Goal: Task Accomplishment & Management: Use online tool/utility

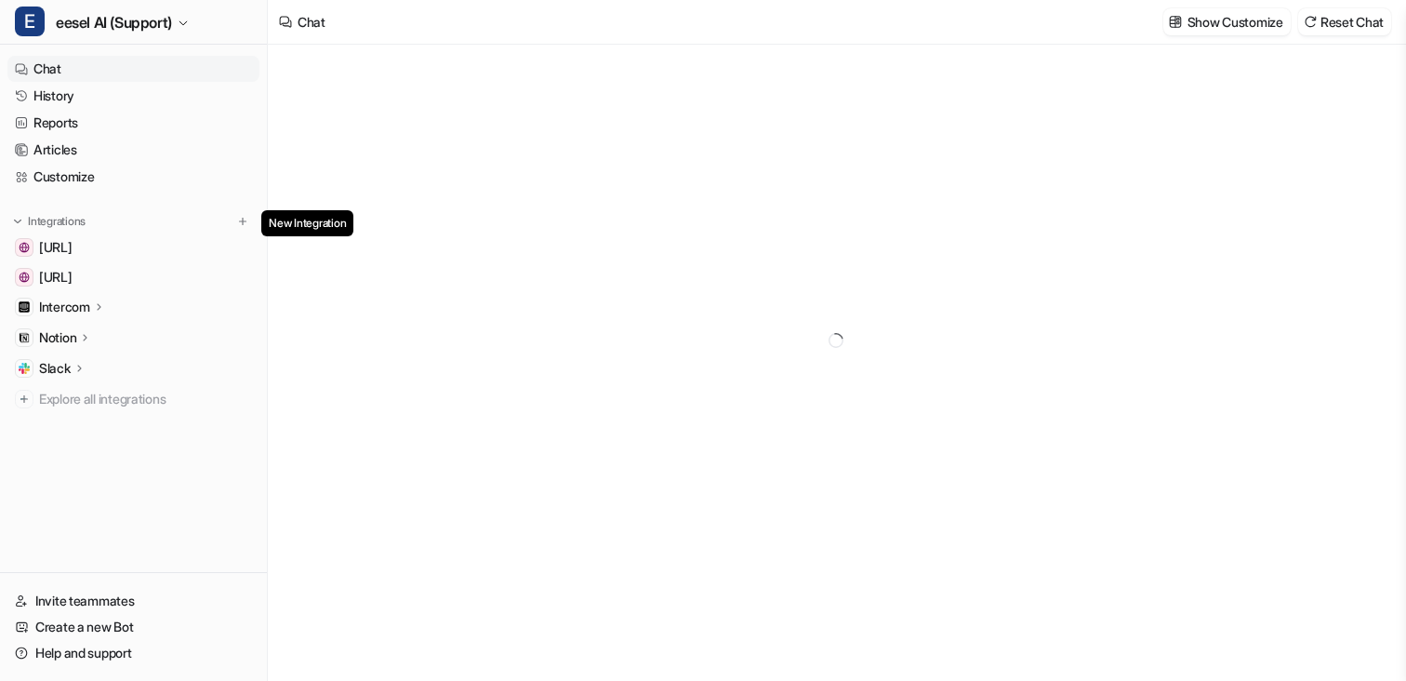
type textarea "**********"
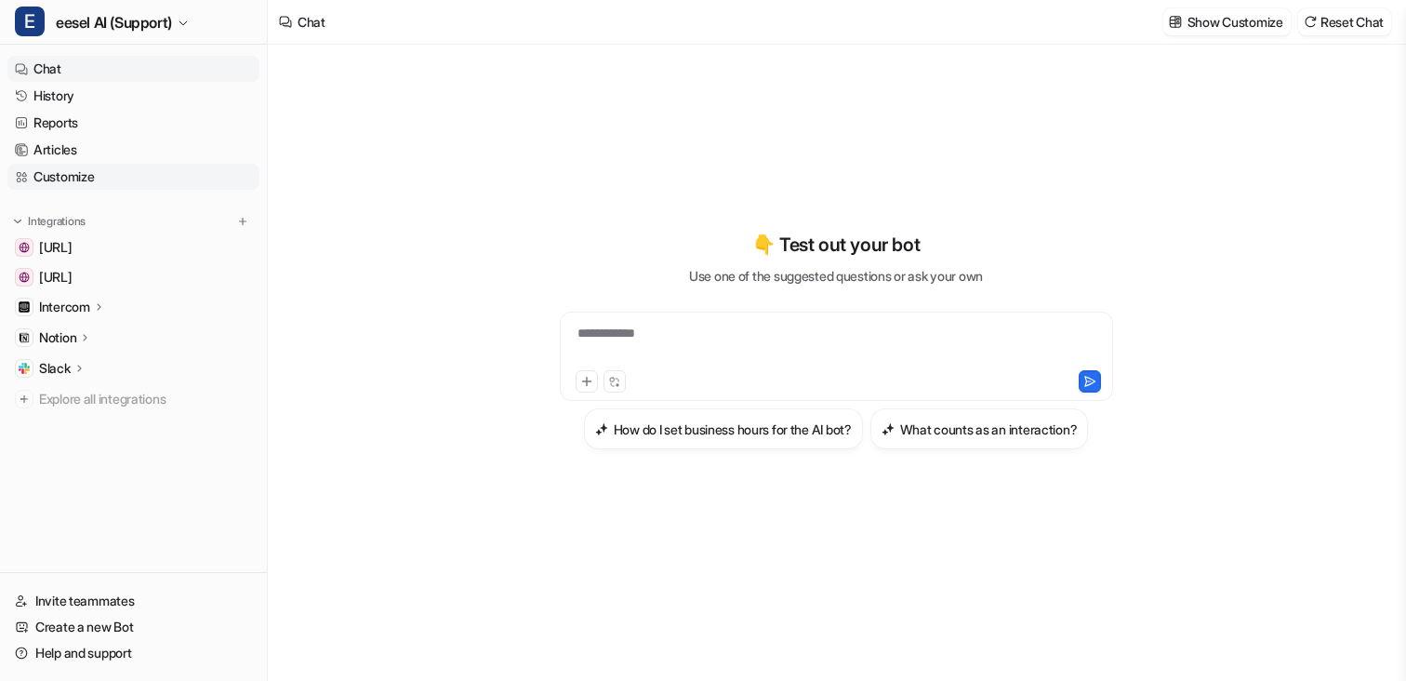
click at [112, 173] on link "Customize" at bounding box center [133, 177] width 252 height 26
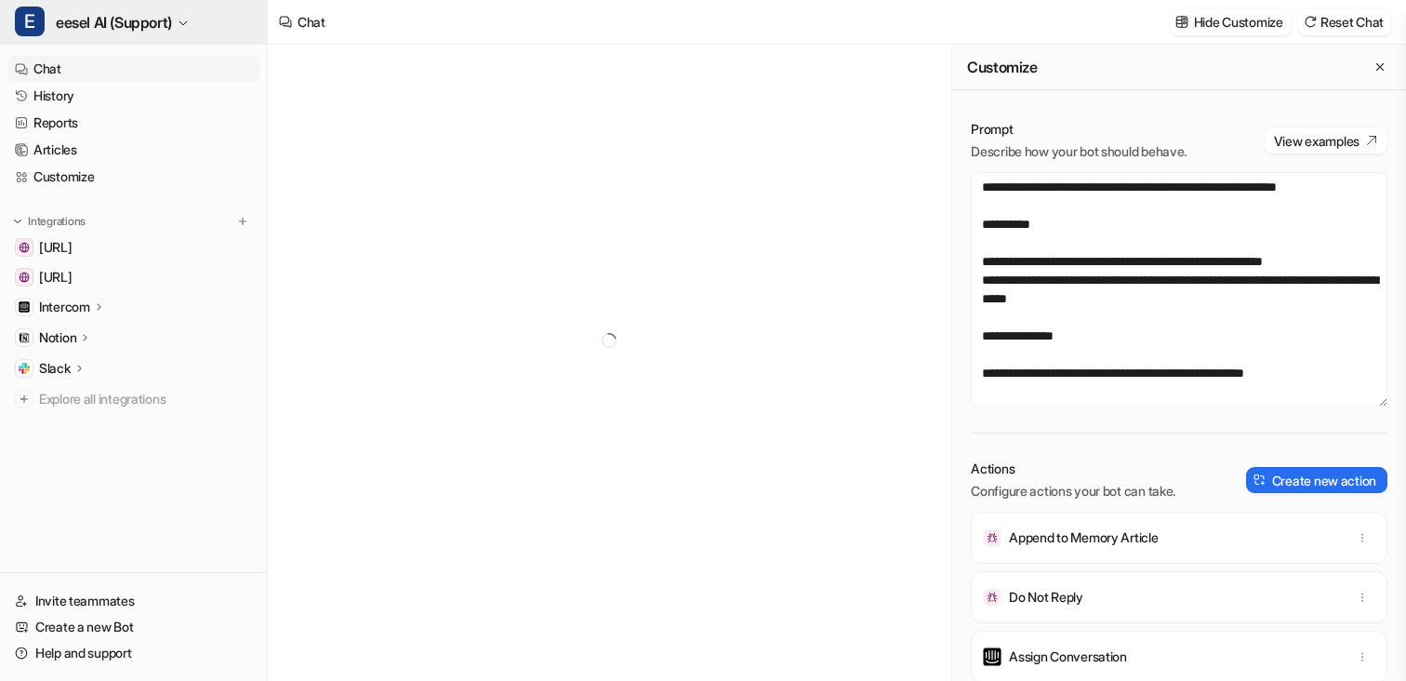
click at [99, 21] on span "eesel AI (Support)" at bounding box center [114, 22] width 116 height 26
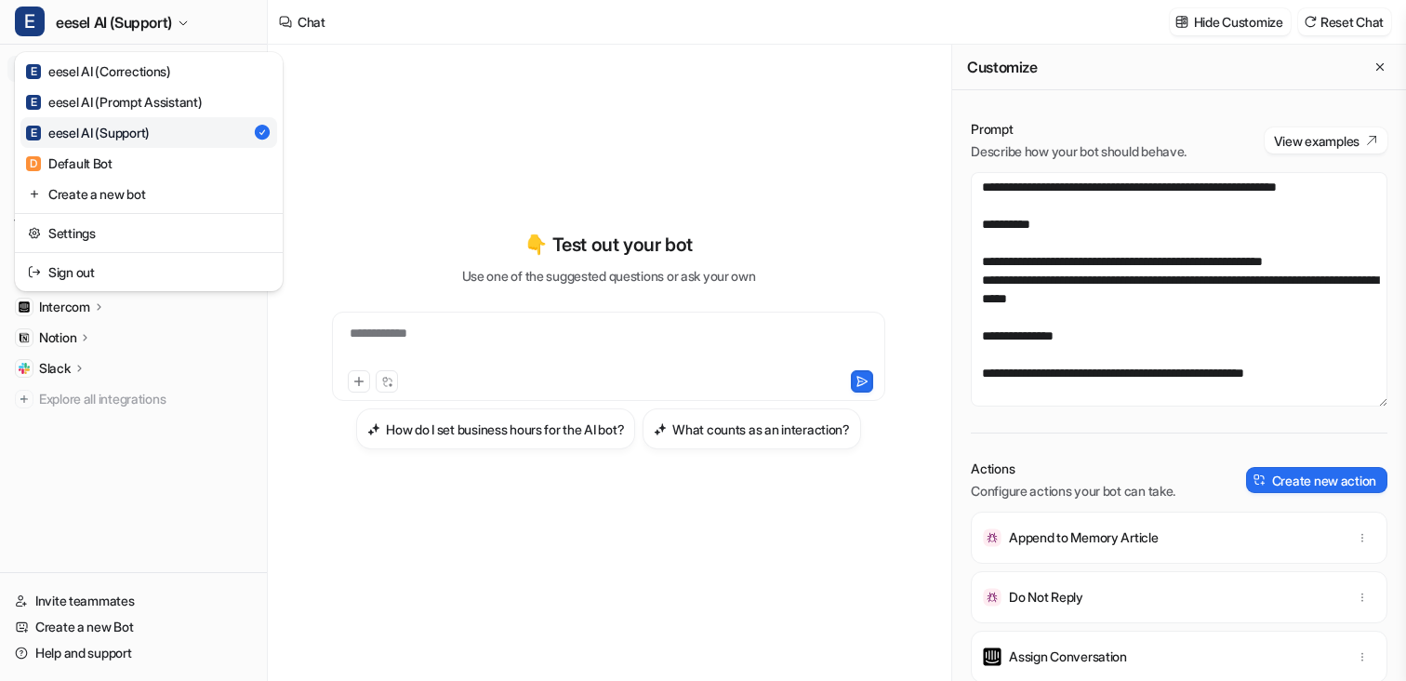
click at [392, 168] on div "**********" at bounding box center [703, 340] width 1406 height 681
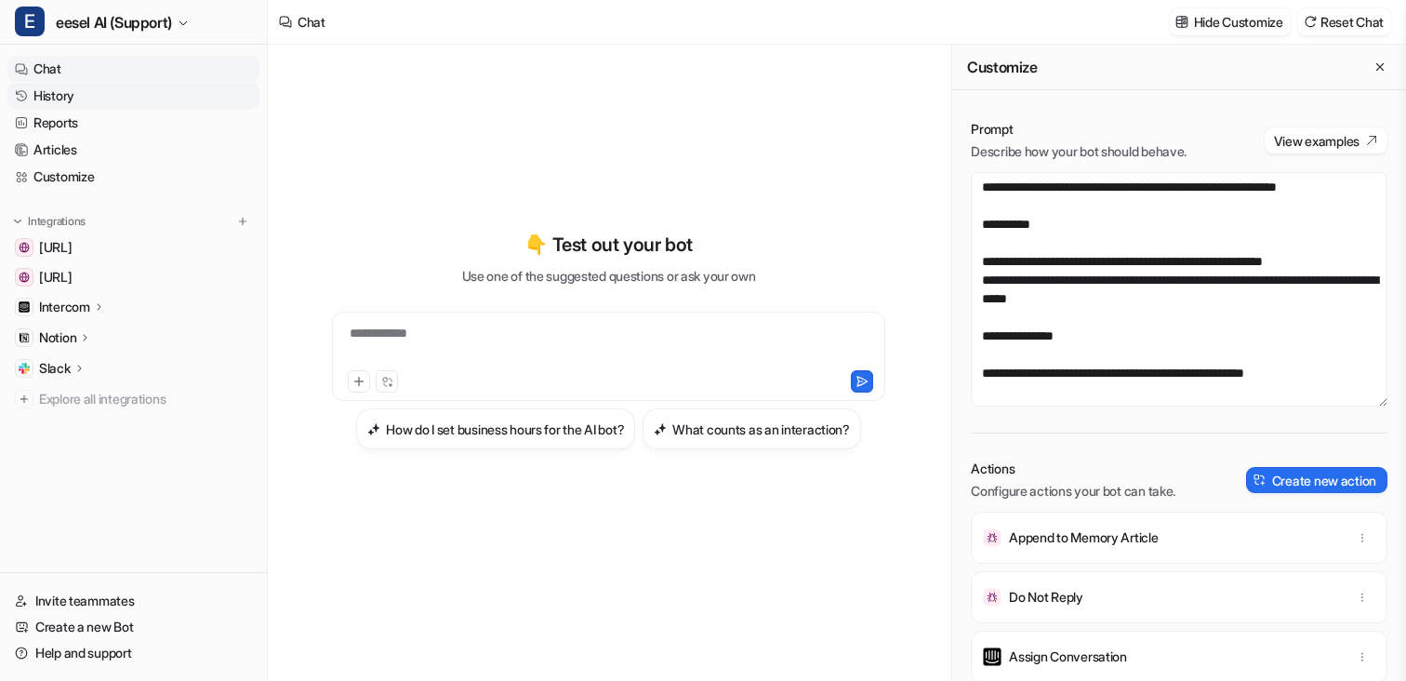
click at [79, 92] on link "History" at bounding box center [133, 96] width 252 height 26
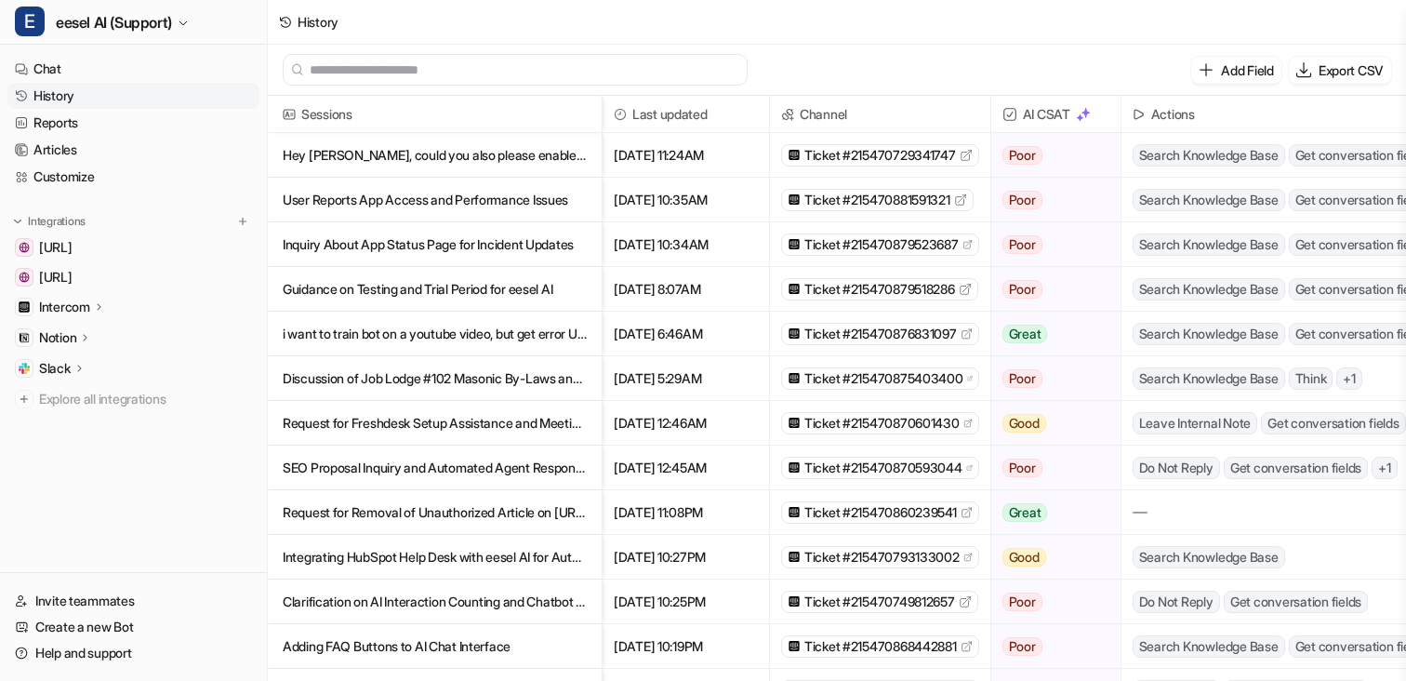
click at [420, 153] on p "Hey [PERSON_NAME], could you also please enable continuous article generation? …" at bounding box center [435, 155] width 304 height 45
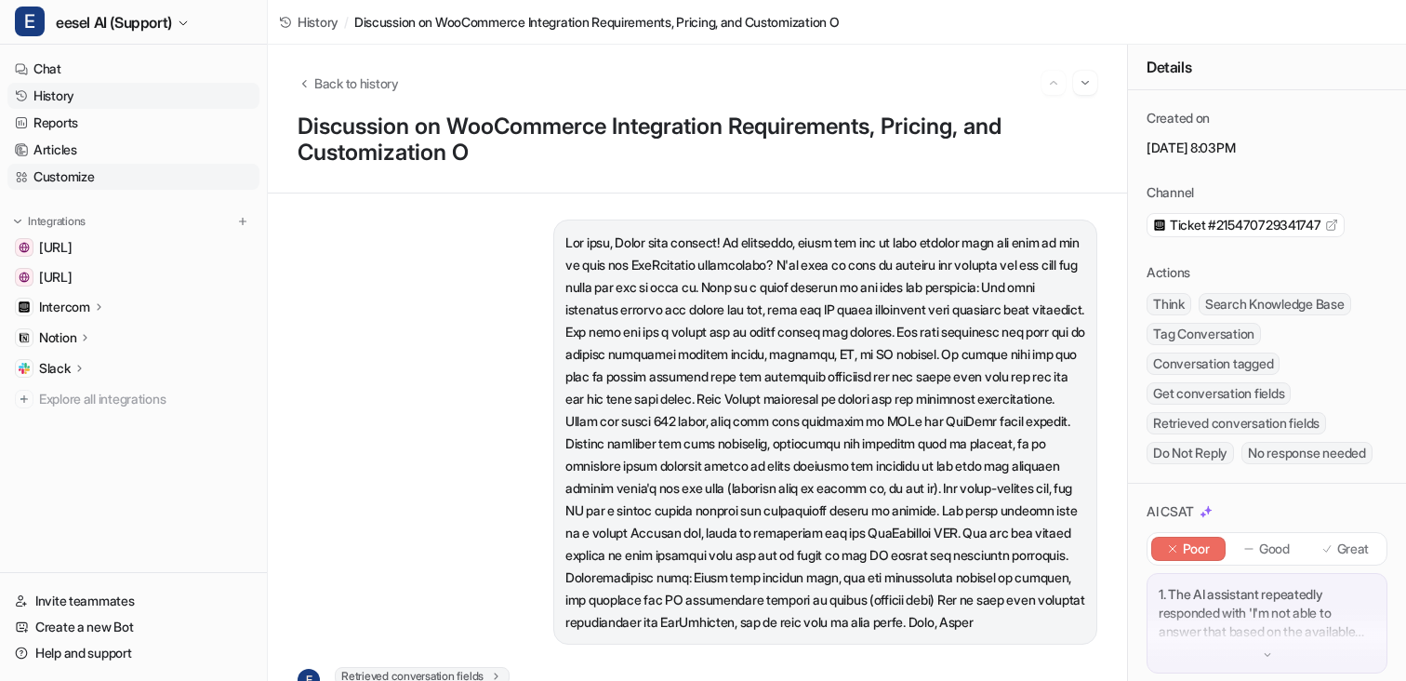
click at [121, 178] on link "Customize" at bounding box center [133, 177] width 252 height 26
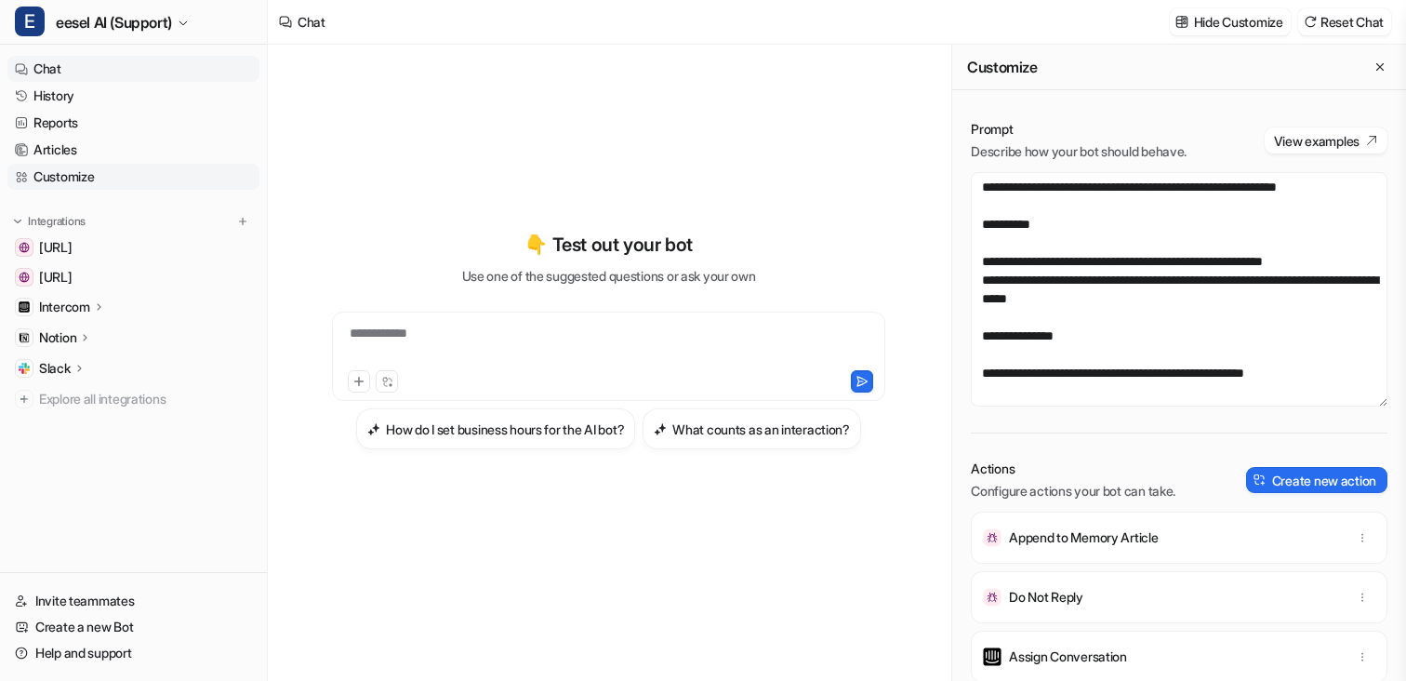
click at [79, 168] on link "Customize" at bounding box center [133, 177] width 252 height 26
click at [1320, 464] on div "Actions Configure actions your bot can take. Create new action" at bounding box center [1179, 479] width 417 height 41
click at [1302, 481] on button "Create new action" at bounding box center [1316, 480] width 141 height 26
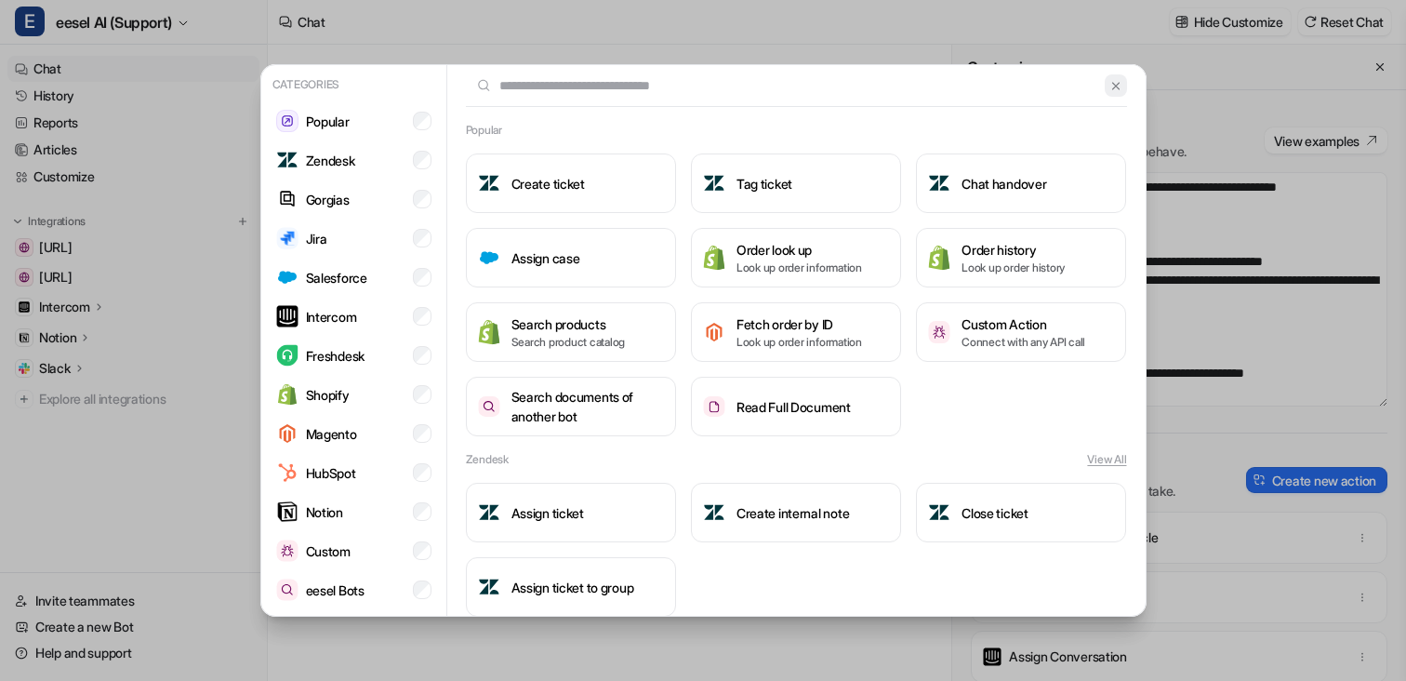
click at [1114, 85] on img at bounding box center [1115, 86] width 13 height 14
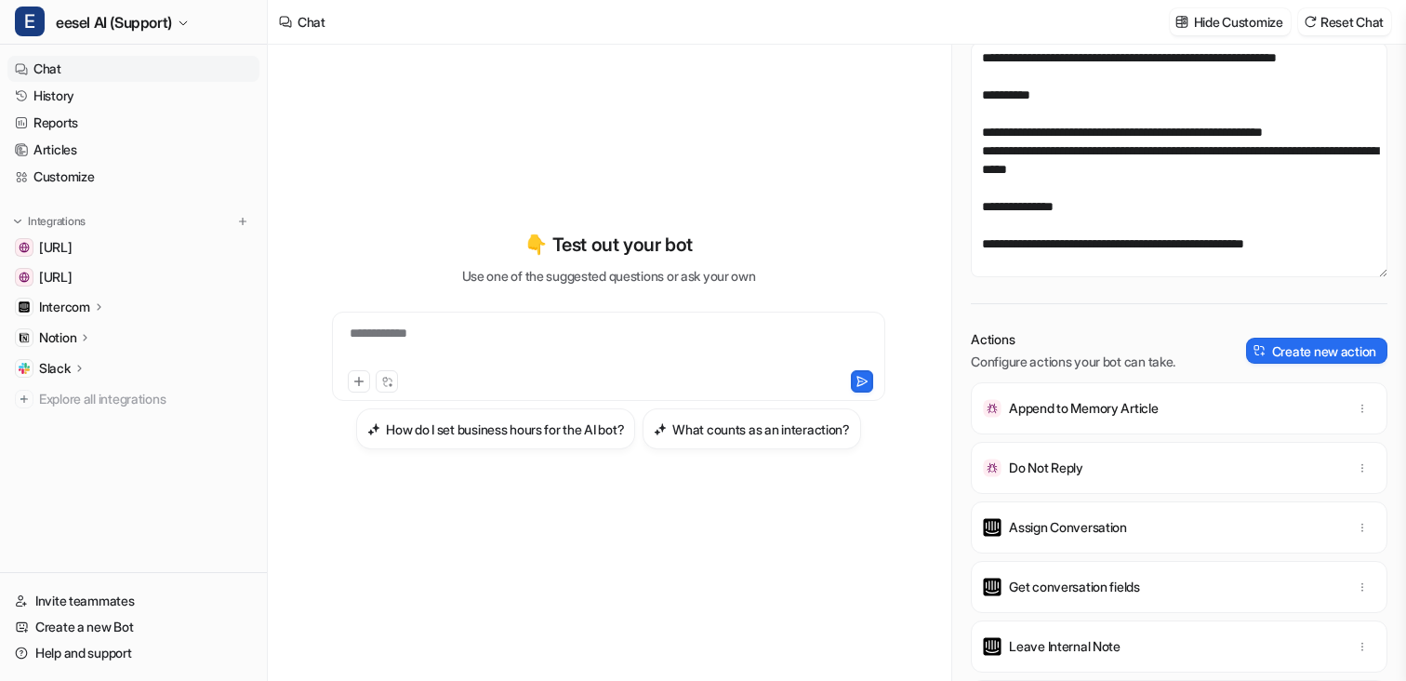
scroll to position [273, 0]
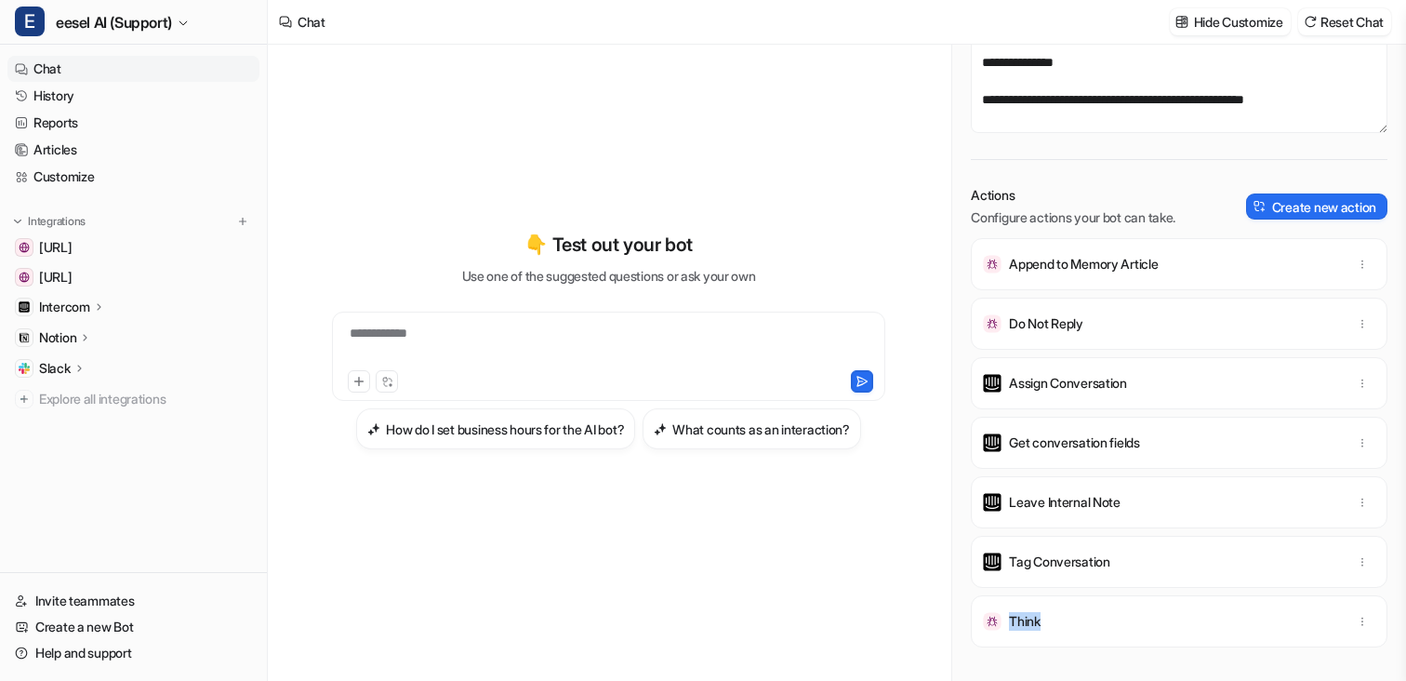
drag, startPoint x: 1093, startPoint y: 619, endPoint x: 1119, endPoint y: 619, distance: 26.0
click at [1118, 619] on div "Think" at bounding box center [1179, 621] width 400 height 52
click at [1119, 619] on div "Think" at bounding box center [1179, 621] width 400 height 52
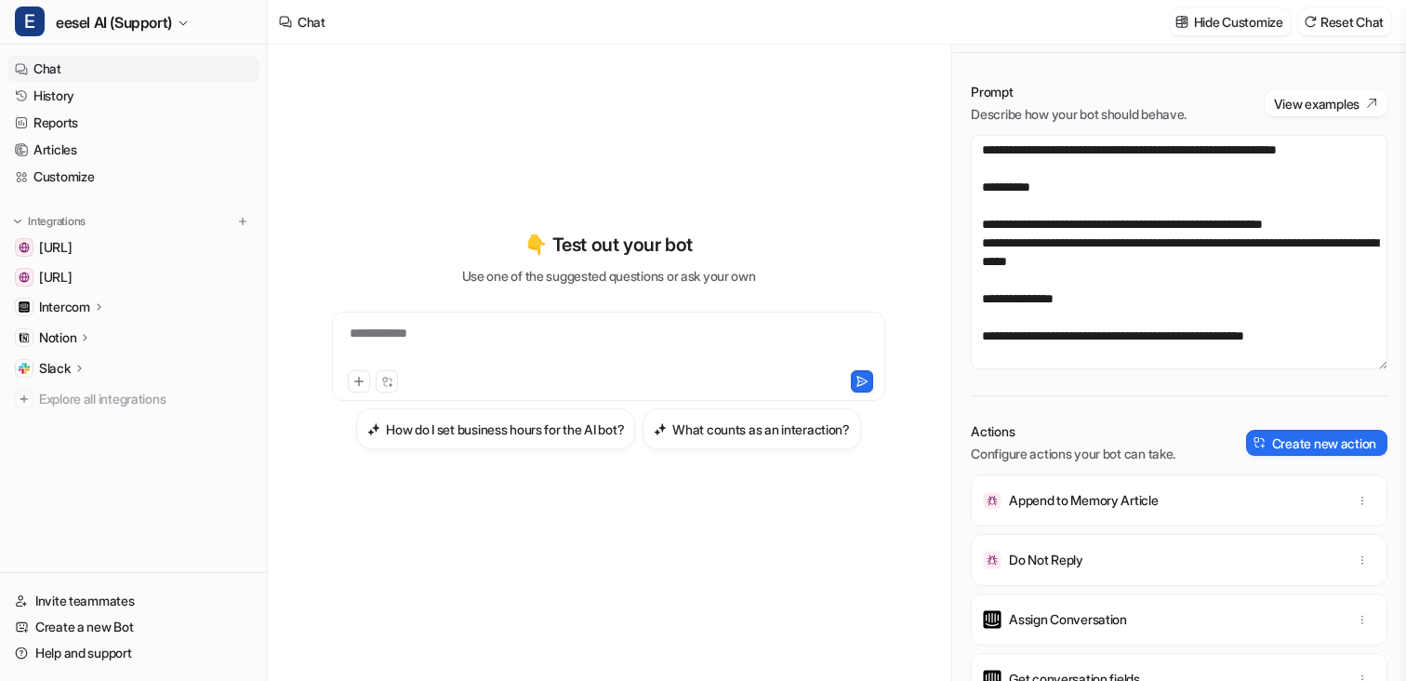
scroll to position [0, 0]
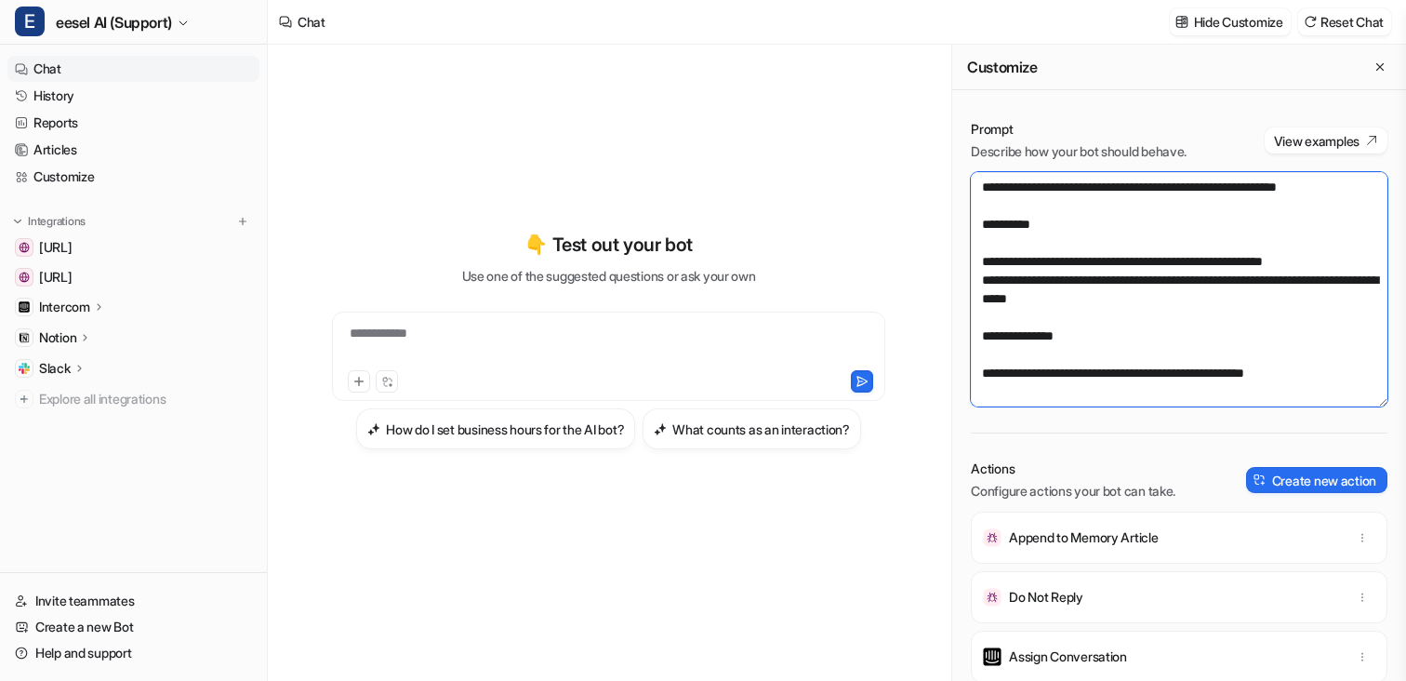
click at [1004, 319] on textarea at bounding box center [1179, 289] width 417 height 234
drag, startPoint x: 1068, startPoint y: 347, endPoint x: 922, endPoint y: 347, distance: 146.0
click at [922, 347] on div "**********" at bounding box center [837, 363] width 1138 height 636
click at [1083, 330] on textarea at bounding box center [1179, 289] width 417 height 234
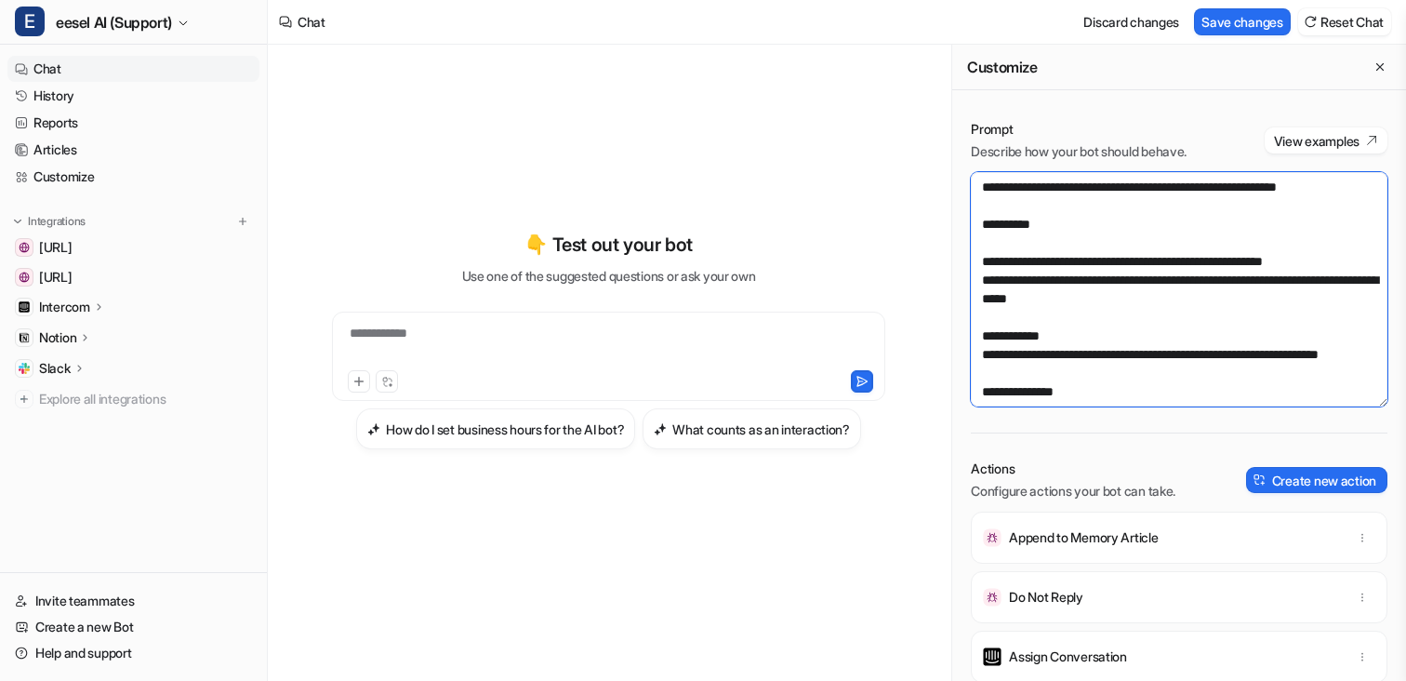
scroll to position [36, 0]
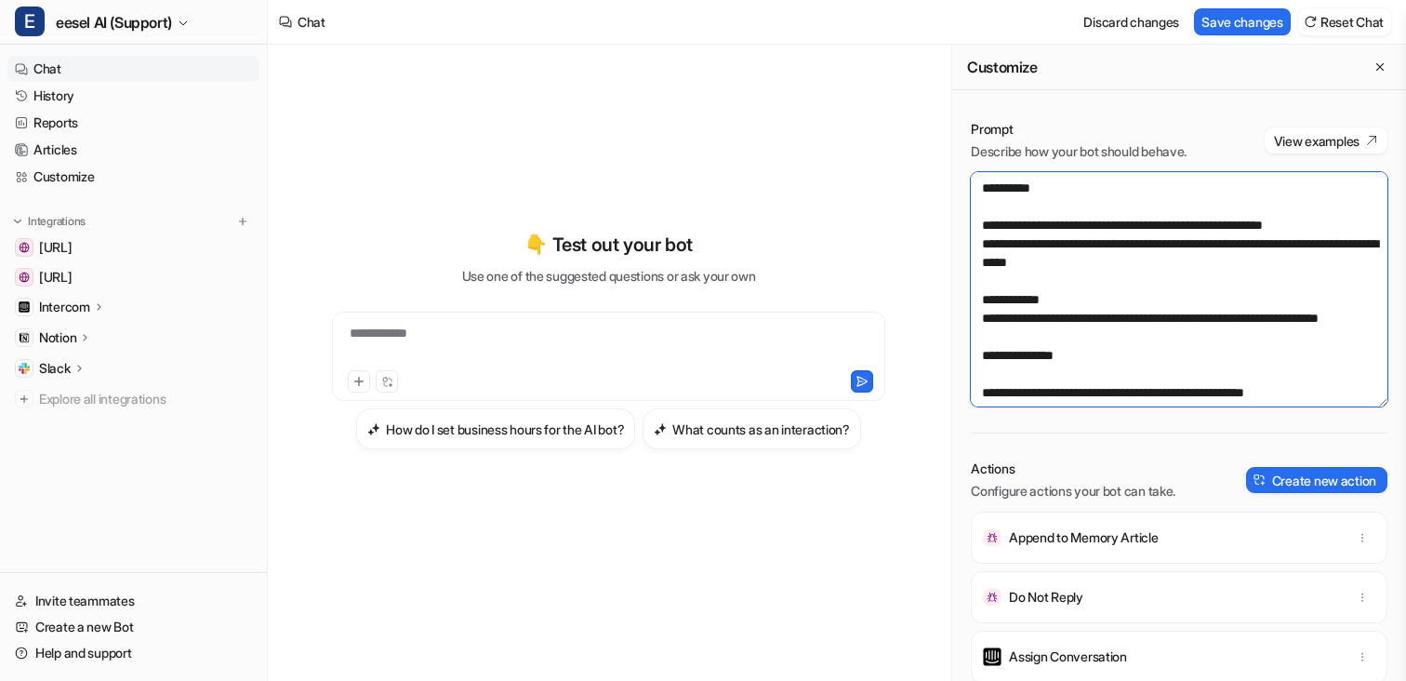
drag, startPoint x: 1031, startPoint y: 335, endPoint x: 964, endPoint y: 297, distance: 77.1
click at [964, 297] on div "Prompt Describe how your bot should behave. View examples Actions Configure act…" at bounding box center [1179, 527] width 454 height 853
click at [1041, 328] on textarea at bounding box center [1179, 289] width 417 height 234
click at [979, 318] on textarea at bounding box center [1179, 289] width 417 height 234
click at [1242, 321] on textarea at bounding box center [1179, 289] width 417 height 234
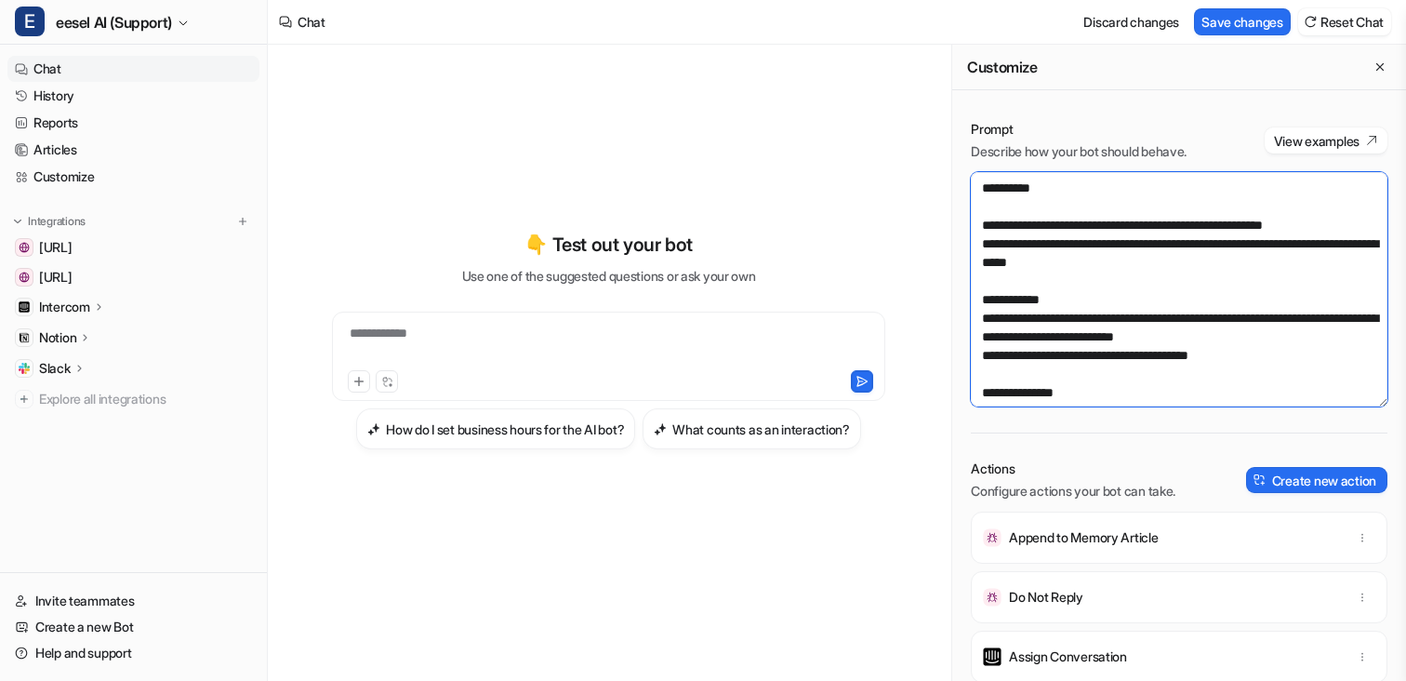
drag, startPoint x: 1257, startPoint y: 353, endPoint x: 1203, endPoint y: 353, distance: 53.9
click at [1203, 353] on textarea at bounding box center [1179, 289] width 417 height 234
drag, startPoint x: 1218, startPoint y: 352, endPoint x: 825, endPoint y: 352, distance: 393.4
click at [825, 352] on div "**********" at bounding box center [837, 363] width 1138 height 636
click at [1211, 349] on textarea at bounding box center [1179, 289] width 417 height 234
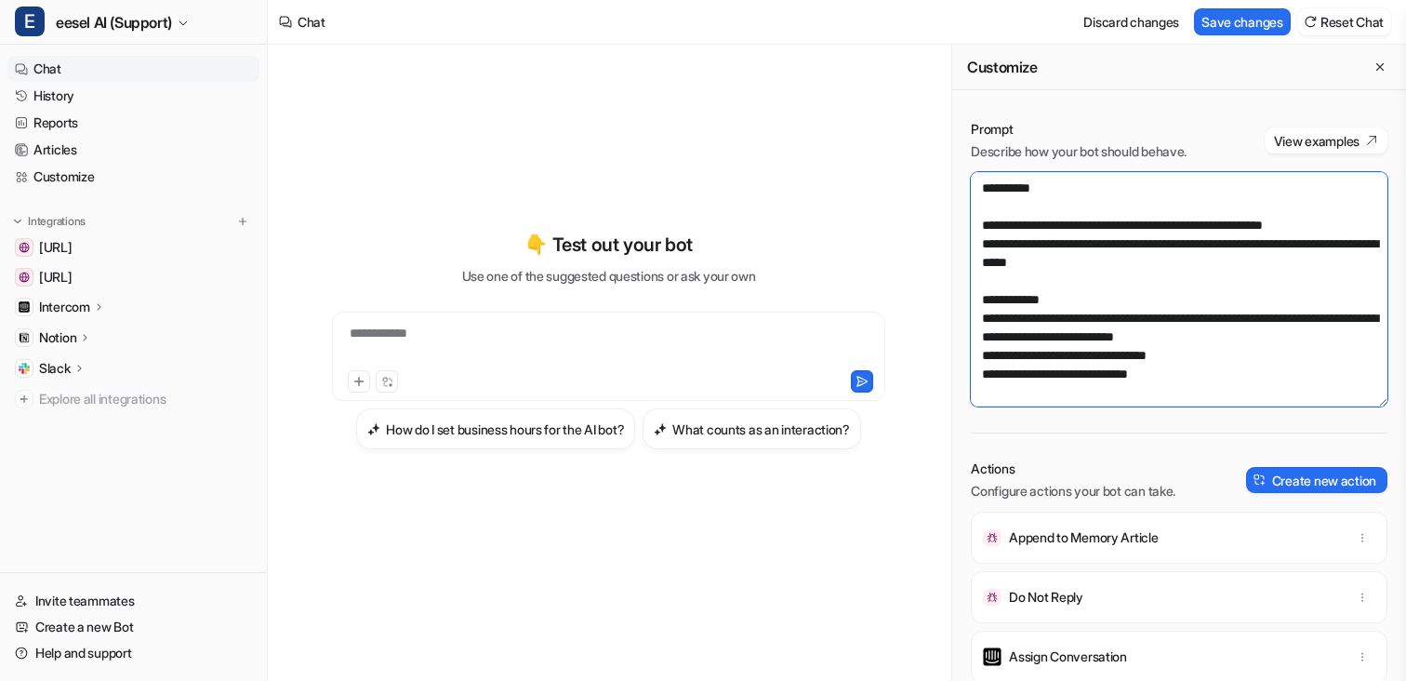
click at [1230, 355] on textarea at bounding box center [1179, 289] width 417 height 234
click at [1191, 369] on textarea at bounding box center [1179, 289] width 417 height 234
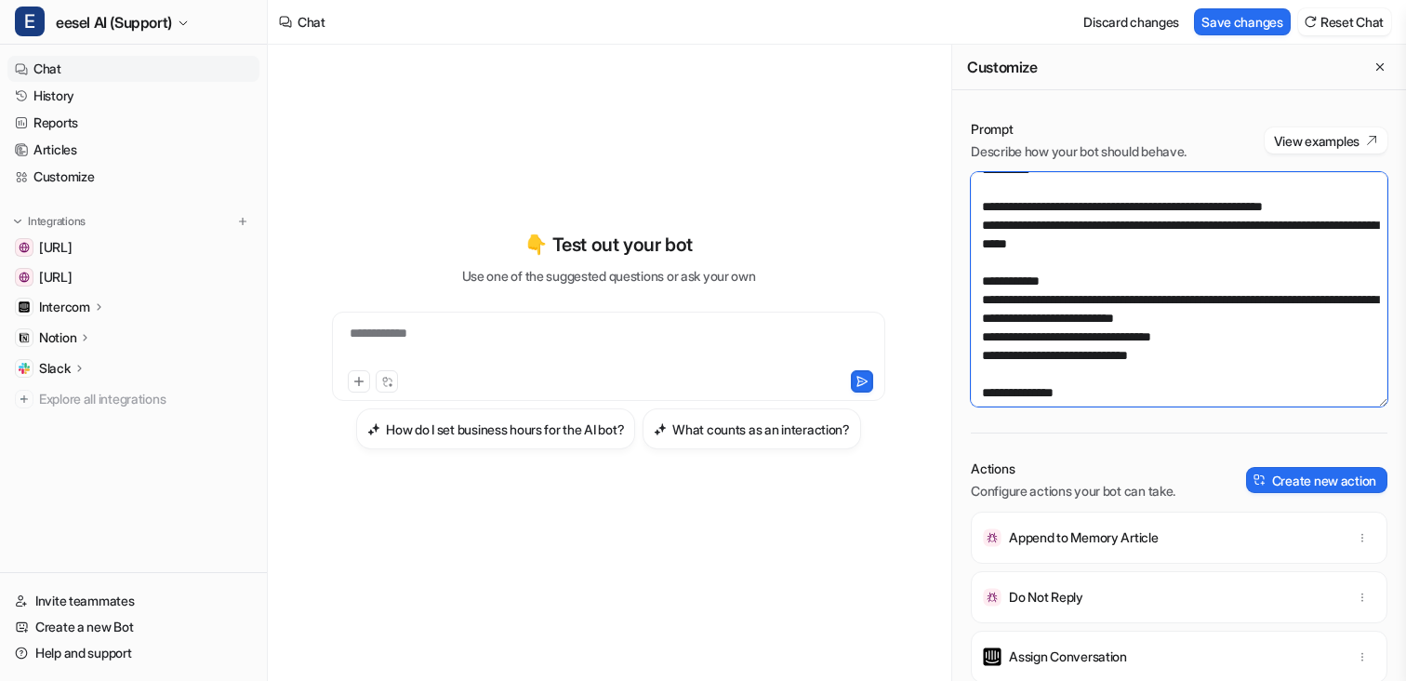
click at [1200, 362] on textarea at bounding box center [1179, 289] width 417 height 234
drag, startPoint x: 1188, startPoint y: 352, endPoint x: 960, endPoint y: 338, distance: 228.3
click at [960, 337] on div "Prompt Describe how your bot should behave. View examples Actions Configure act…" at bounding box center [1179, 527] width 454 height 853
click at [1134, 361] on textarea at bounding box center [1179, 289] width 417 height 234
drag, startPoint x: 1056, startPoint y: 353, endPoint x: 1196, endPoint y: 352, distance: 140.4
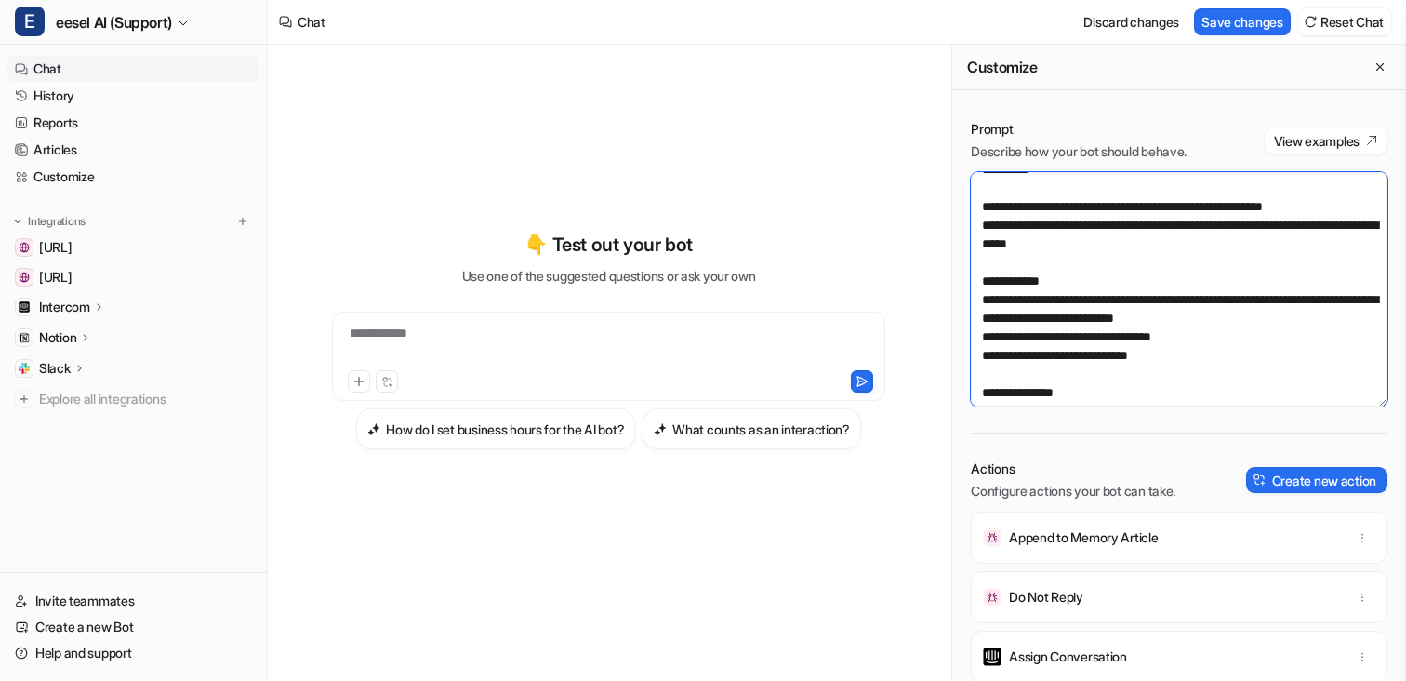
click at [1197, 352] on textarea at bounding box center [1179, 289] width 417 height 234
click at [1196, 352] on textarea at bounding box center [1179, 289] width 417 height 234
drag, startPoint x: 1178, startPoint y: 355, endPoint x: 1069, endPoint y: 337, distance: 111.3
click at [1069, 337] on textarea at bounding box center [1179, 289] width 417 height 234
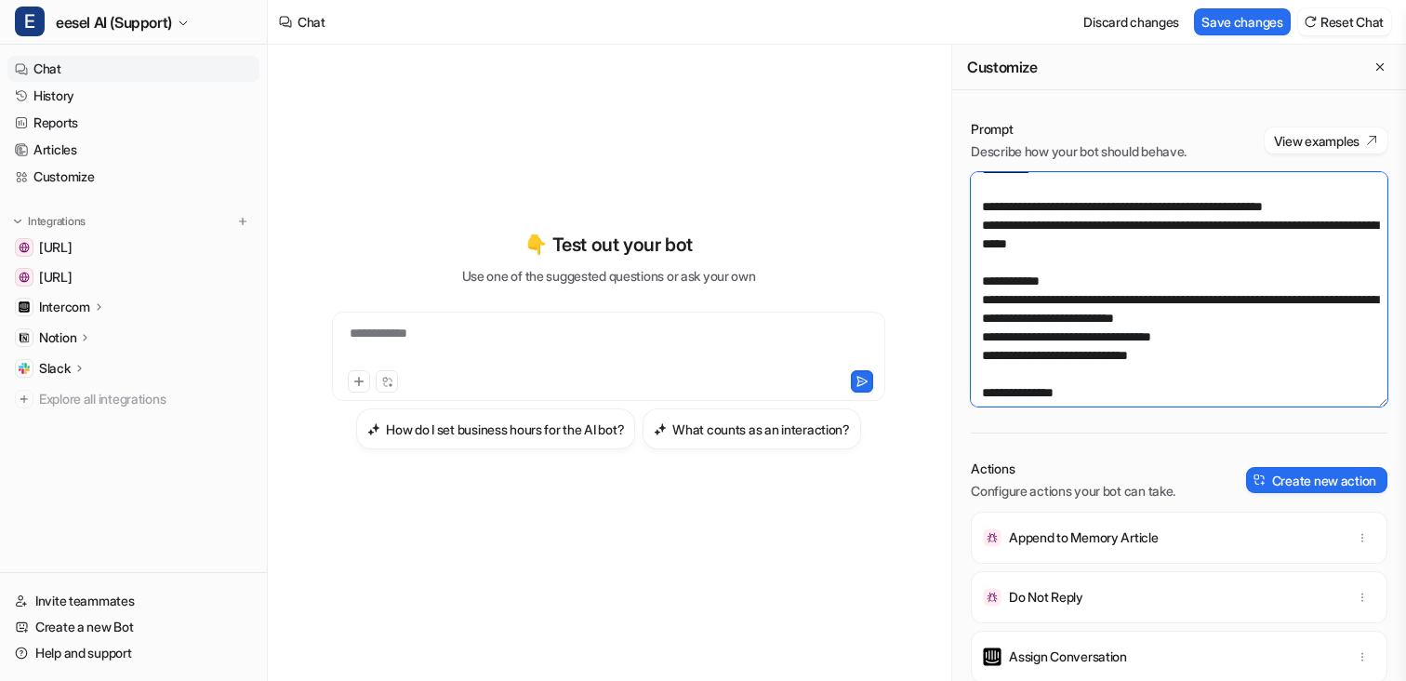
drag, startPoint x: 1060, startPoint y: 357, endPoint x: 1162, endPoint y: 358, distance: 102.3
click at [1162, 358] on textarea at bounding box center [1179, 289] width 417 height 234
drag, startPoint x: 1193, startPoint y: 355, endPoint x: 1069, endPoint y: 339, distance: 125.7
click at [1069, 339] on textarea at bounding box center [1179, 289] width 417 height 234
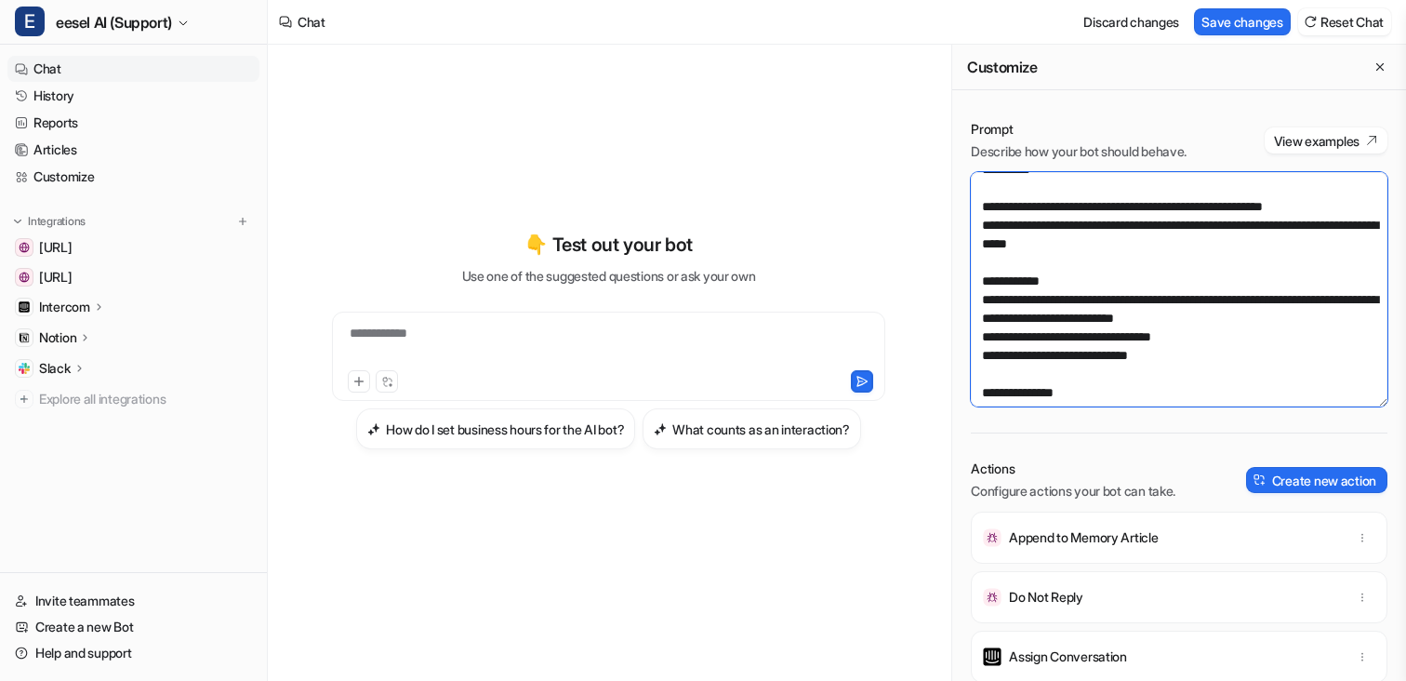
click at [1069, 339] on textarea at bounding box center [1179, 289] width 417 height 234
click at [1013, 339] on textarea at bounding box center [1179, 289] width 417 height 234
drag, startPoint x: 1202, startPoint y: 351, endPoint x: 977, endPoint y: 340, distance: 224.4
click at [976, 340] on textarea at bounding box center [1179, 289] width 417 height 234
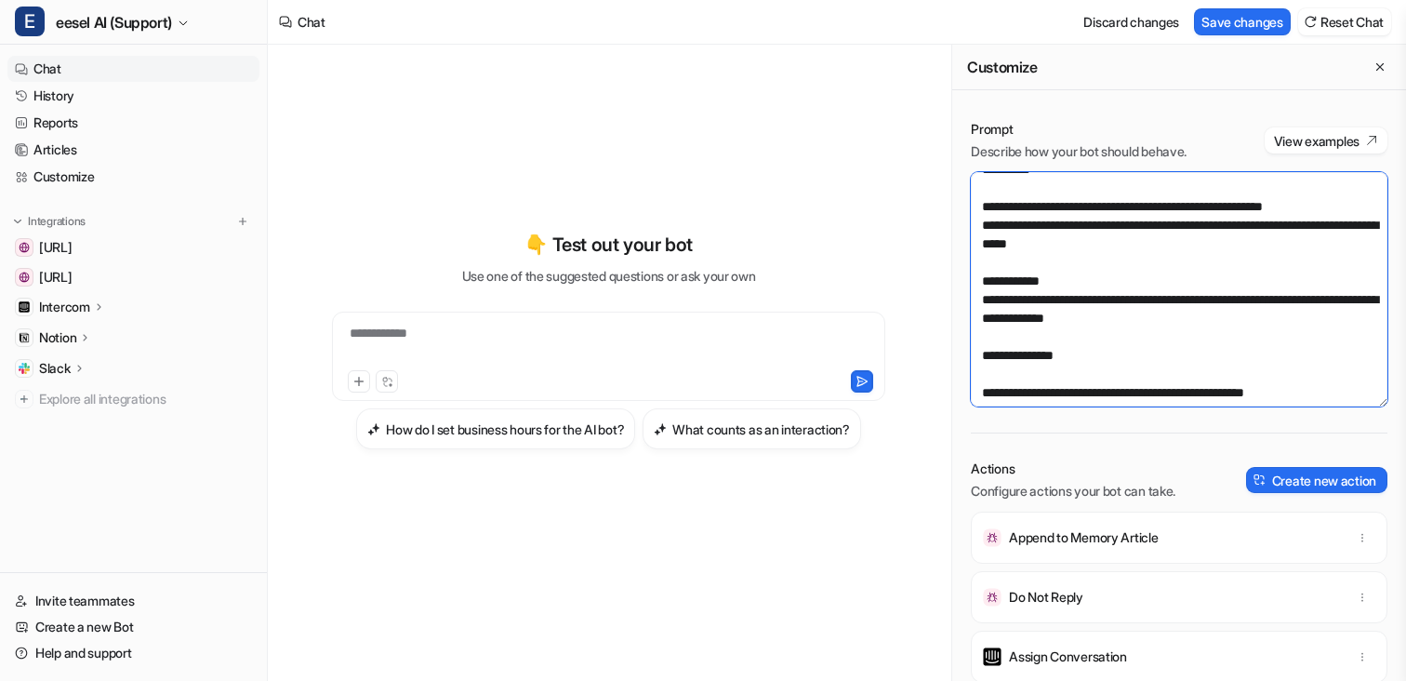
drag, startPoint x: 1273, startPoint y: 316, endPoint x: 973, endPoint y: 292, distance: 301.4
click at [973, 292] on textarea at bounding box center [1179, 289] width 417 height 234
click at [985, 282] on textarea at bounding box center [1179, 289] width 417 height 234
click at [1266, 317] on textarea at bounding box center [1179, 289] width 417 height 234
drag, startPoint x: 1279, startPoint y: 319, endPoint x: 860, endPoint y: 265, distance: 422.0
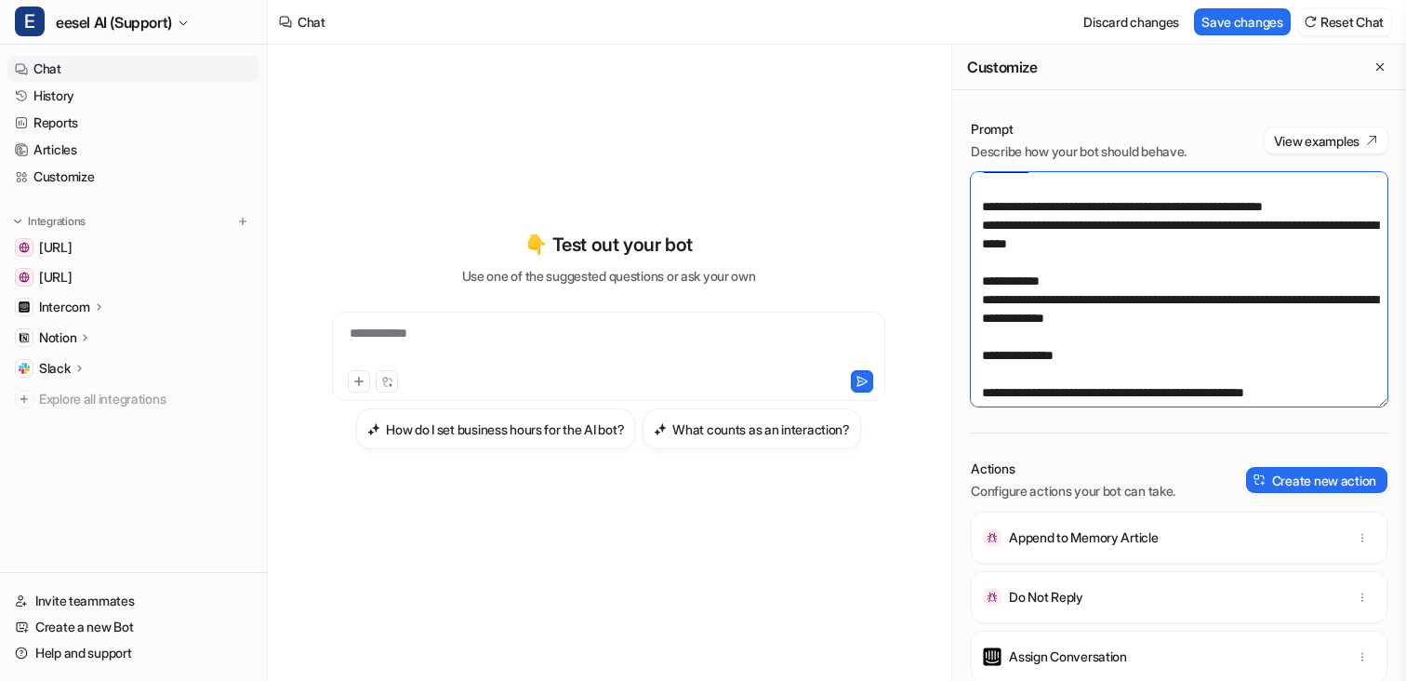
click at [860, 264] on div "**********" at bounding box center [837, 363] width 1138 height 636
click at [1043, 314] on textarea at bounding box center [1179, 289] width 417 height 234
drag, startPoint x: 1248, startPoint y: 325, endPoint x: 963, endPoint y: 304, distance: 285.3
click at [963, 304] on div "Prompt Describe how your bot should behave. View examples Actions Configure act…" at bounding box center [1179, 527] width 454 height 853
click at [976, 317] on textarea at bounding box center [1179, 289] width 417 height 234
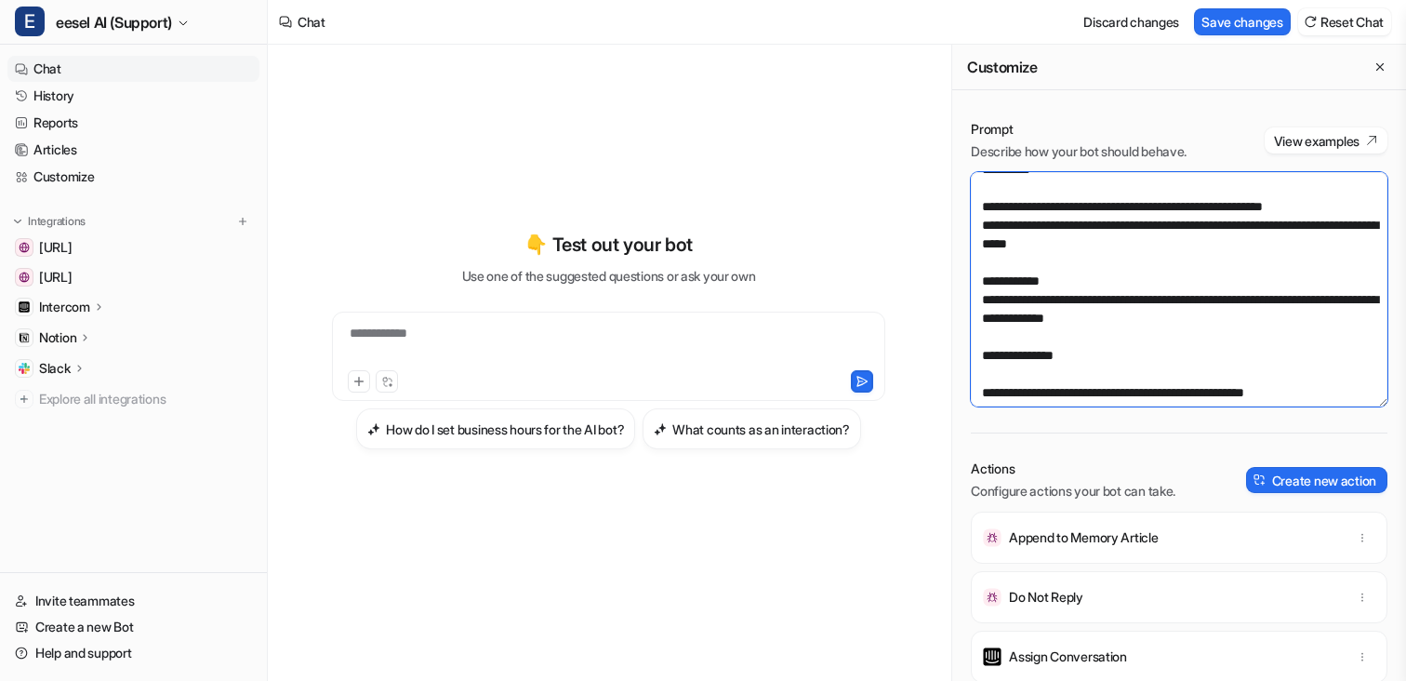
drag, startPoint x: 1273, startPoint y: 322, endPoint x: 926, endPoint y: 285, distance: 348.9
click at [926, 285] on div "**********" at bounding box center [837, 363] width 1138 height 636
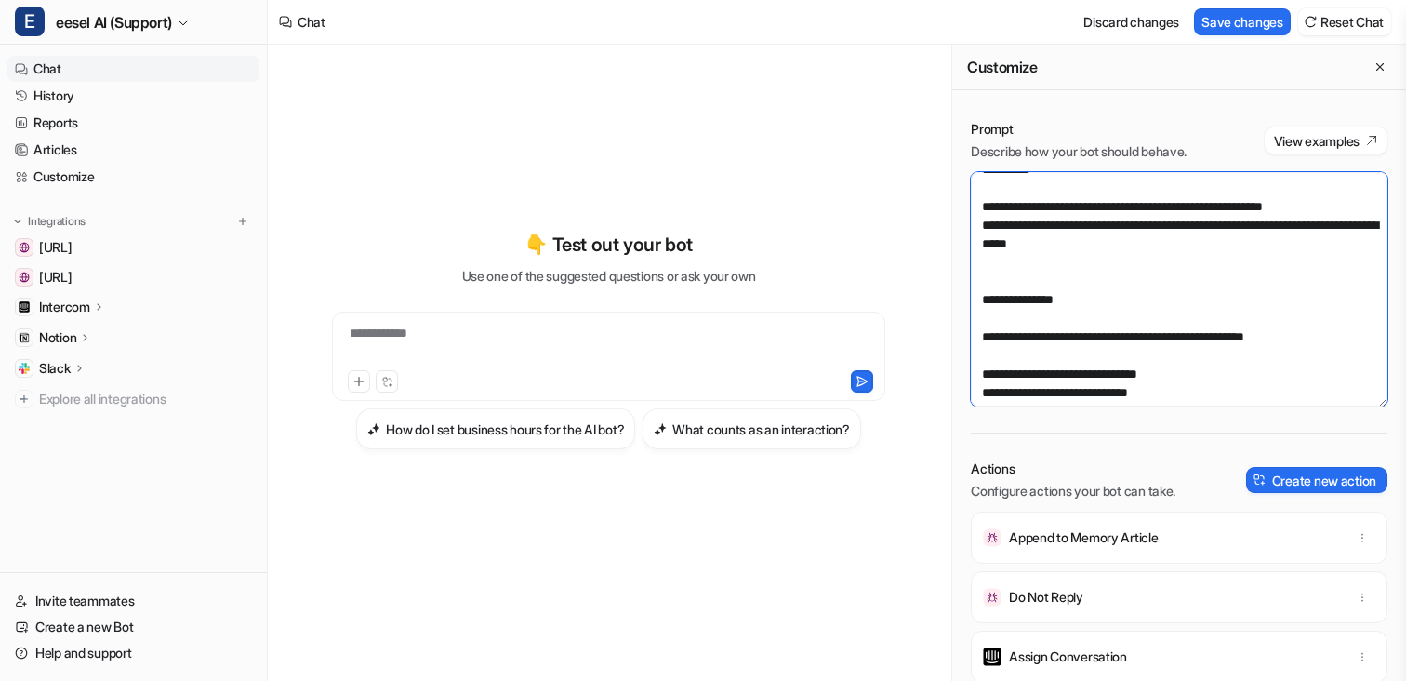
type textarea "**********"
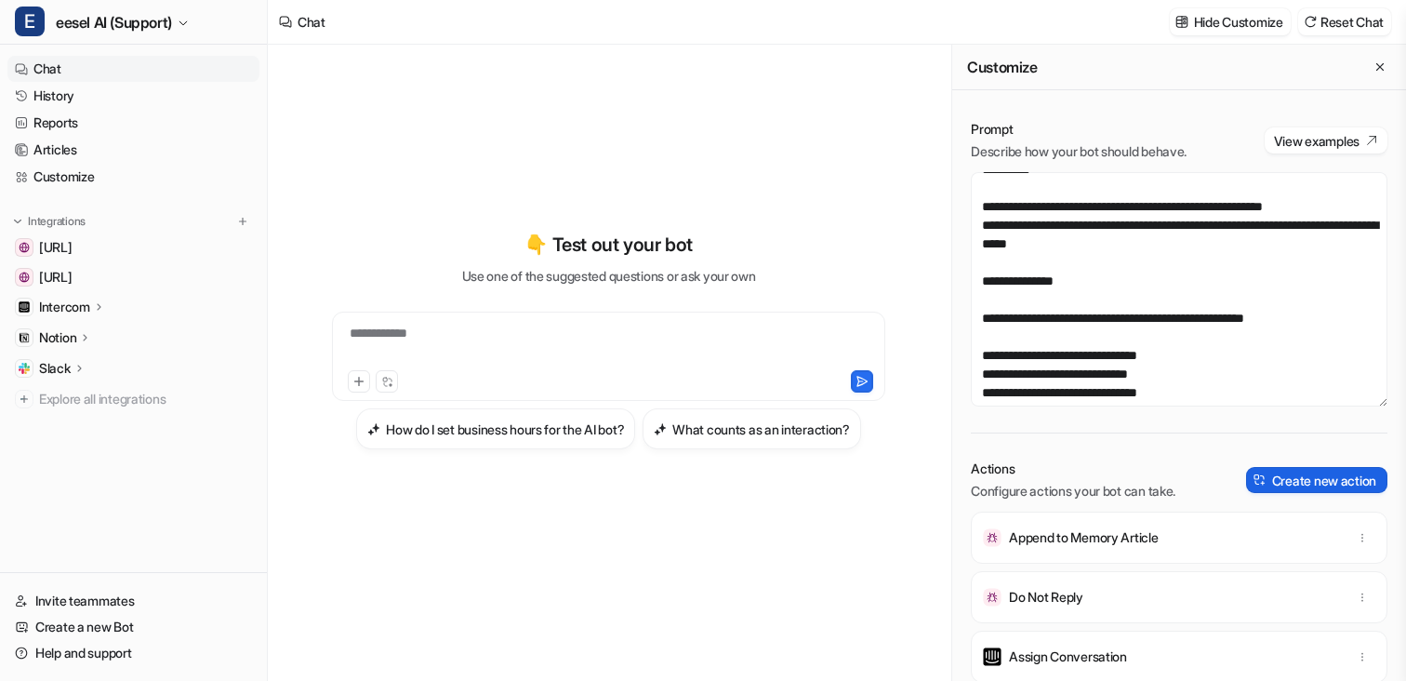
click at [1272, 485] on button "Create new action" at bounding box center [1316, 480] width 141 height 26
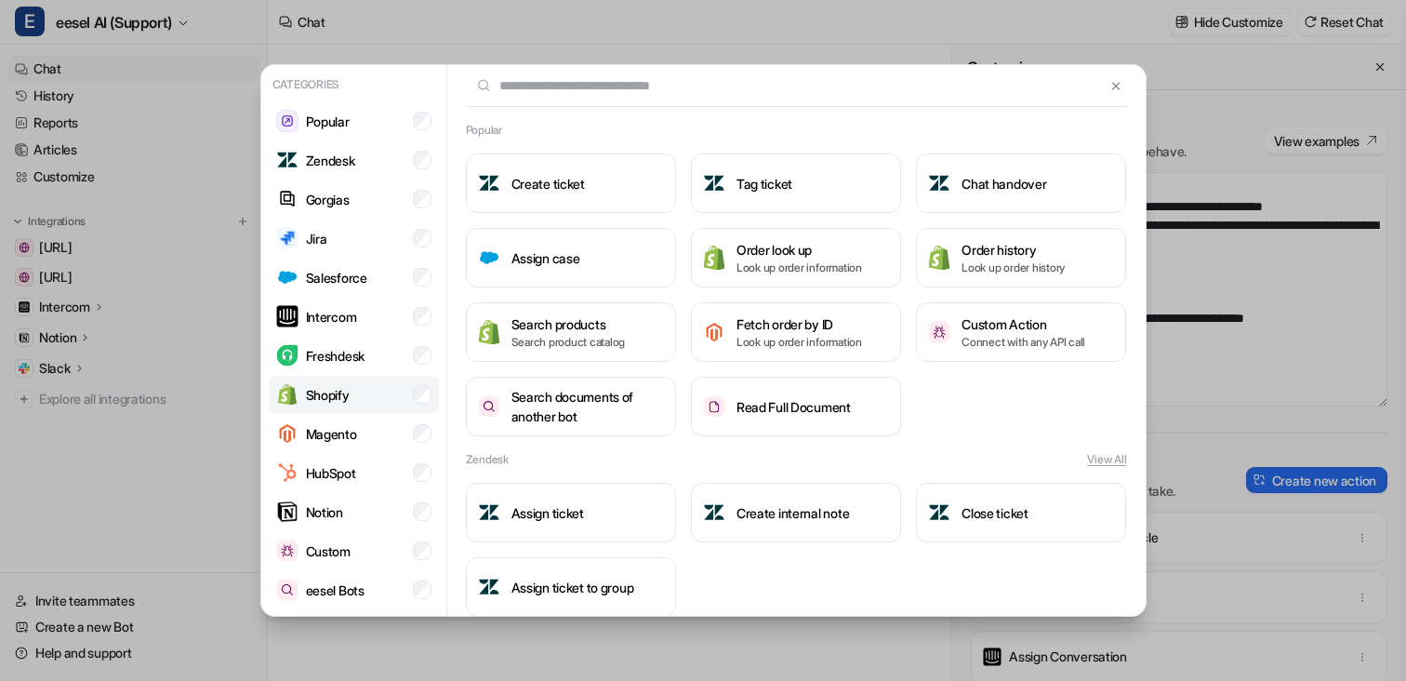
click at [375, 393] on li "Shopify" at bounding box center [354, 394] width 170 height 37
click at [1111, 91] on img at bounding box center [1115, 86] width 13 height 14
